Goal: Check status

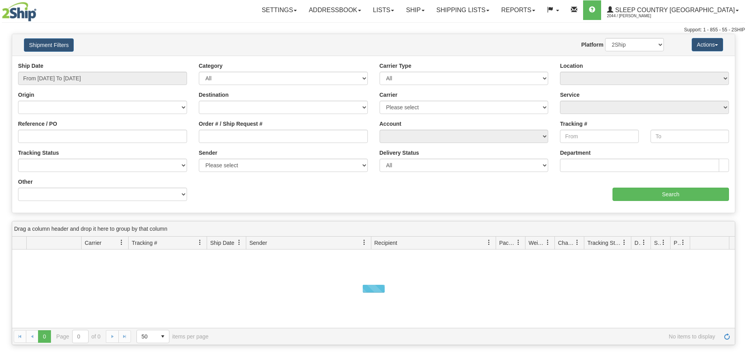
click at [47, 47] on button "Shipment Filters" at bounding box center [49, 44] width 50 height 13
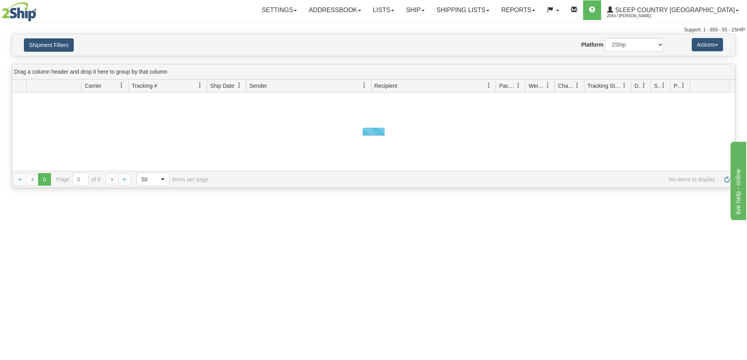
click at [61, 38] on button "Shipment Filters" at bounding box center [49, 44] width 50 height 13
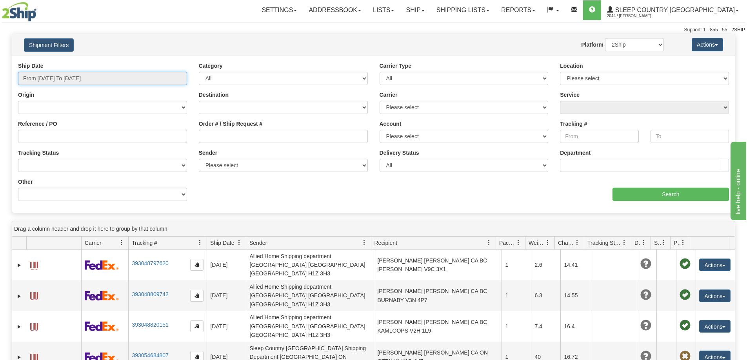
click at [67, 82] on input "From [DATE] To [DATE]" at bounding box center [102, 78] width 169 height 13
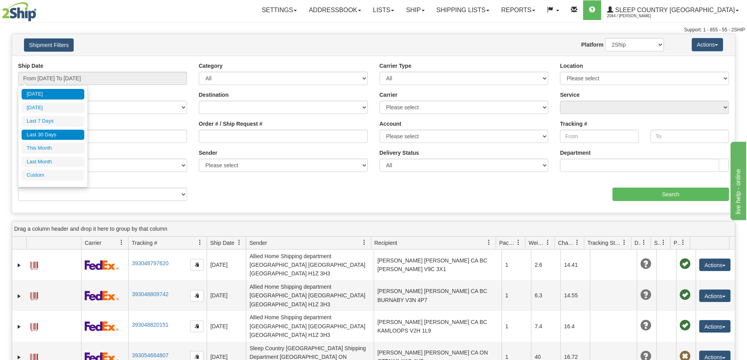
click at [53, 133] on li "Last 30 Days" at bounding box center [53, 135] width 63 height 11
type input "From [DATE] To [DATE]"
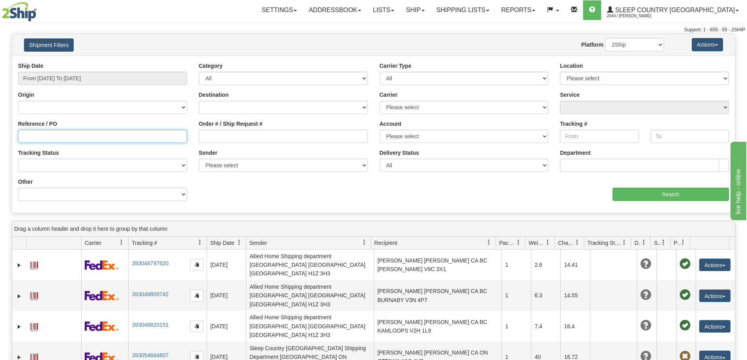
click at [91, 140] on input "Reference / PO" at bounding box center [102, 136] width 169 height 13
paste input "9002I064646"
type input "9002I064646"
click at [683, 201] on div "Ship Date From [DATE] To [DATE] Category All Inbound Outbound Carrier Type All …" at bounding box center [373, 134] width 723 height 145
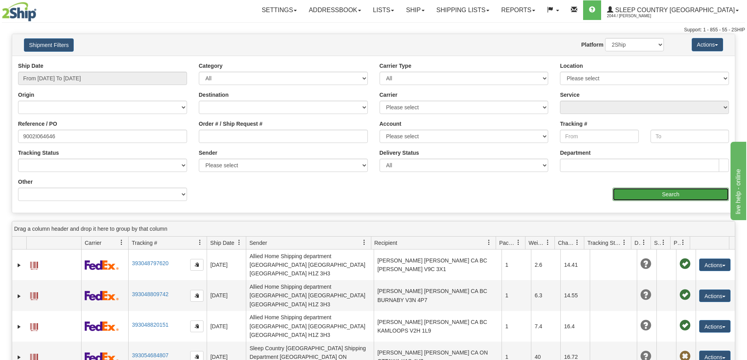
click at [681, 196] on input "Search" at bounding box center [670, 194] width 116 height 13
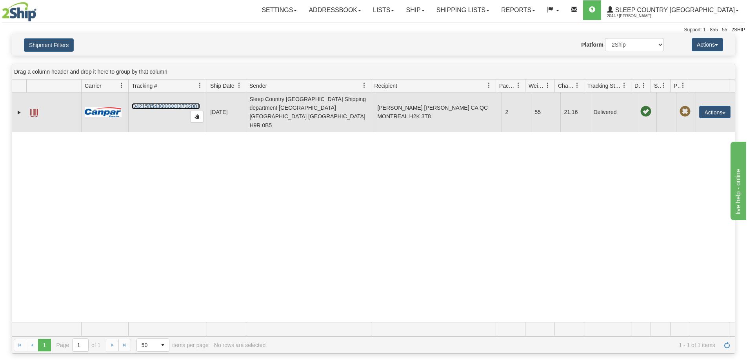
click at [156, 103] on link "D421585430000013732001" at bounding box center [166, 106] width 68 height 6
